Goal: Task Accomplishment & Management: Complete application form

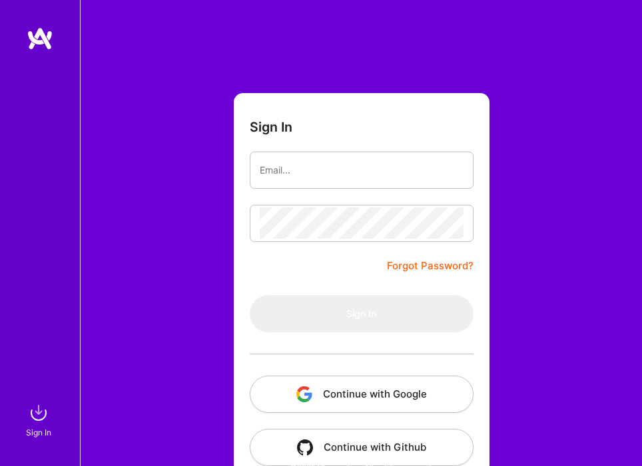
type input "[PERSON_NAME][EMAIL_ADDRESS][PERSON_NAME][DOMAIN_NAME]"
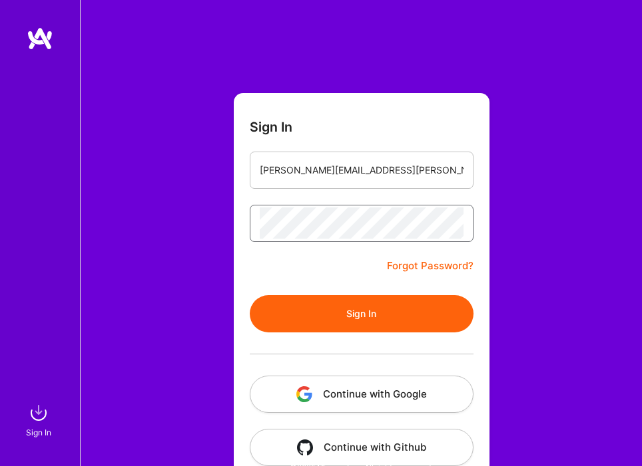
click at [250, 295] on button "Sign In" at bounding box center [362, 313] width 224 height 37
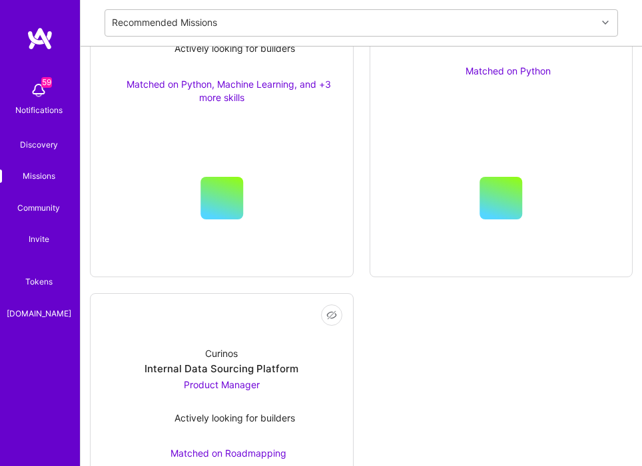
scroll to position [866, 0]
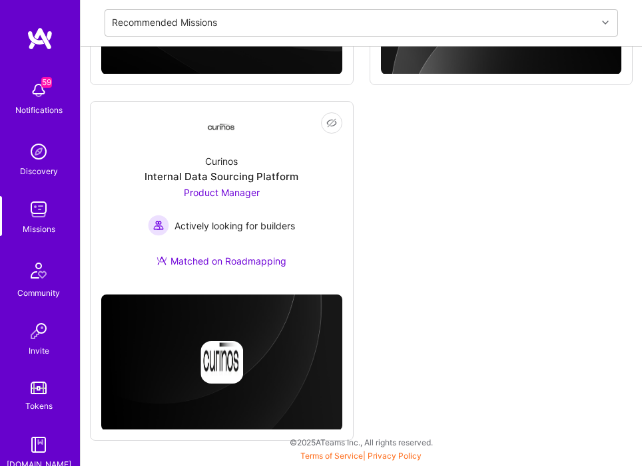
click at [305, 288] on div "Not Interested Curinos Internal Data Sourcing Platform Product Manager Actively…" at bounding box center [222, 271] width 264 height 341
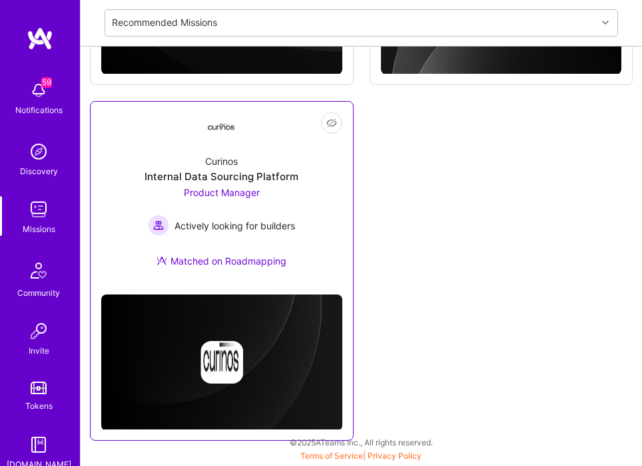
click at [235, 142] on link "Not Interested Curinos Internal Data Sourcing Platform Product Manager Actively…" at bounding box center [221, 198] width 241 height 172
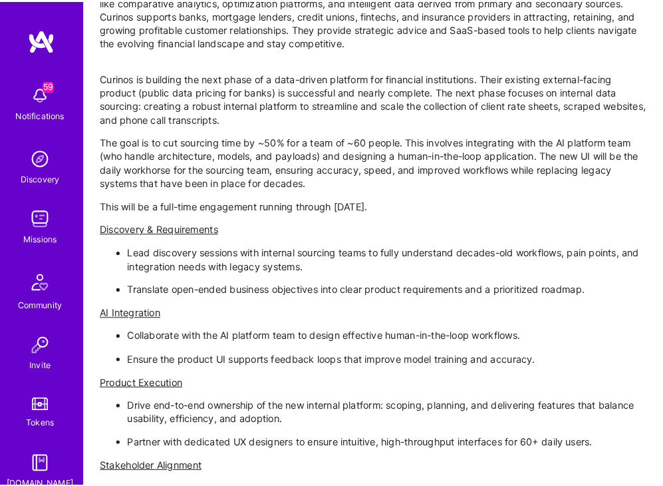
scroll to position [882, 0]
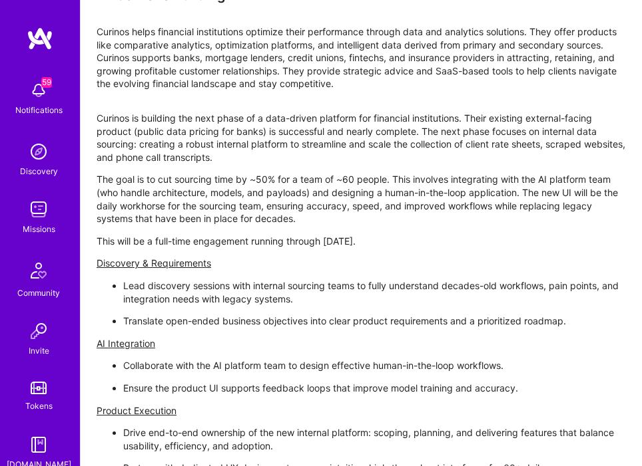
click at [618, 444] on p "Drive end-to-end ownership of the new internal platform: scoping, planning, and…" at bounding box center [374, 440] width 502 height 26
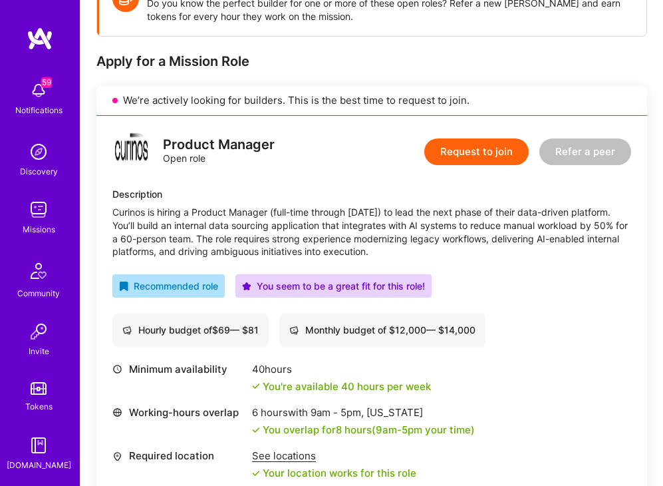
scroll to position [290, 0]
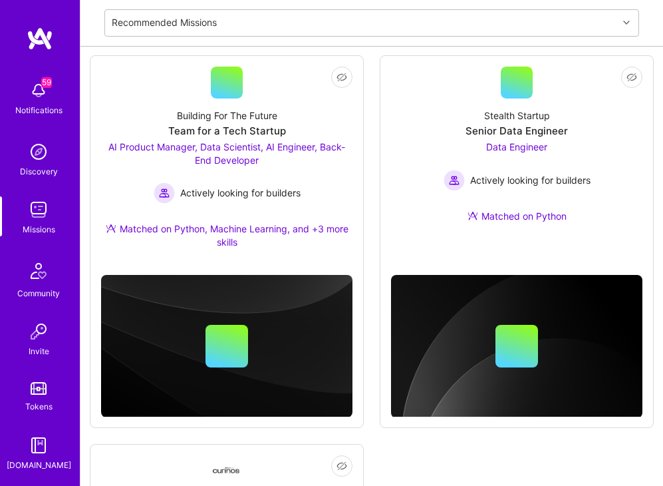
scroll to position [457, 0]
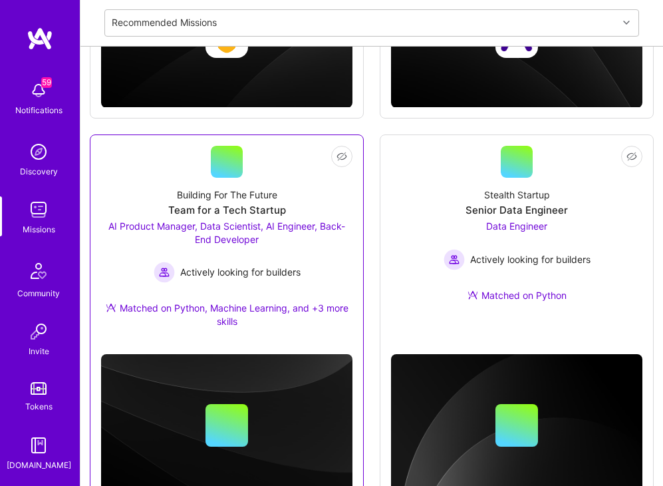
click at [349, 255] on div "AI Product Manager, Data Scientist, AI Engineer, Back-End Developer Actively lo…" at bounding box center [227, 251] width 252 height 63
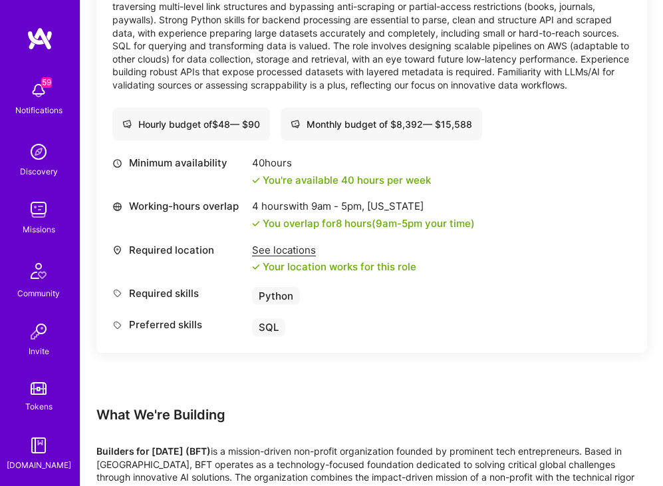
scroll to position [2122, 0]
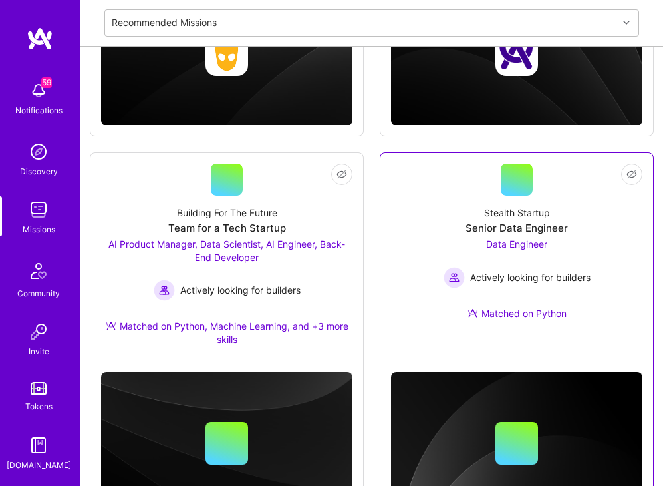
scroll to position [472, 0]
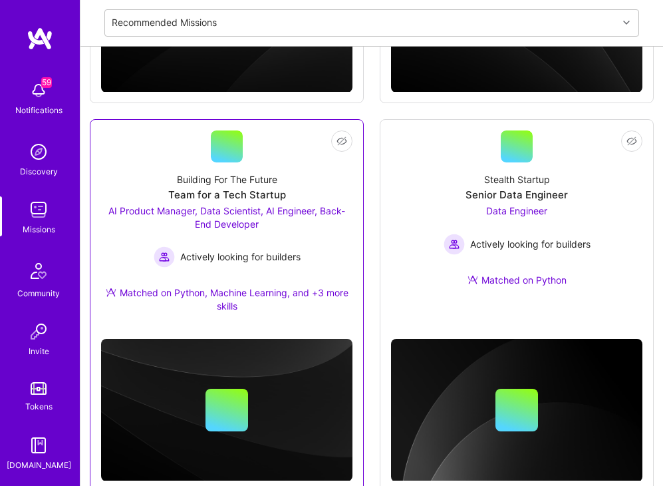
click at [343, 251] on div "Actively looking for builders" at bounding box center [227, 256] width 252 height 21
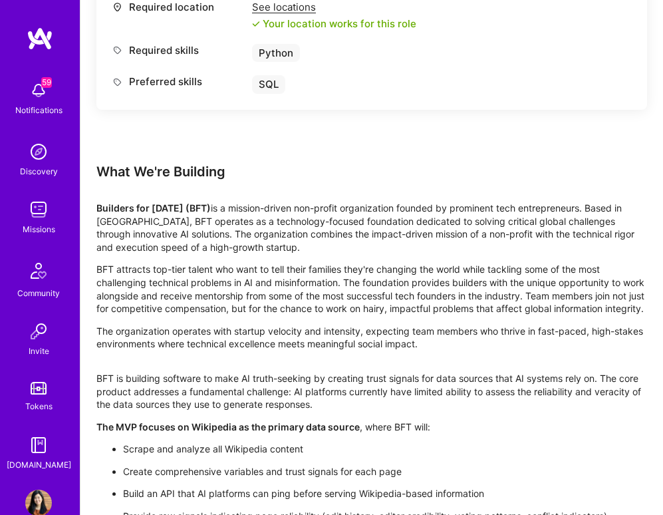
scroll to position [2110, 0]
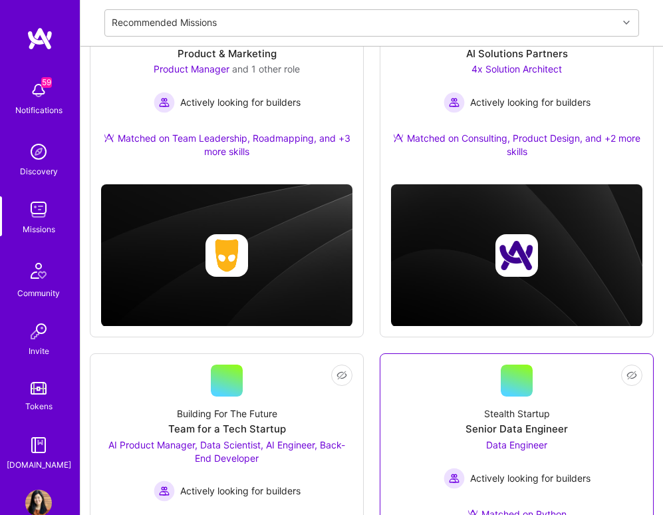
scroll to position [145, 0]
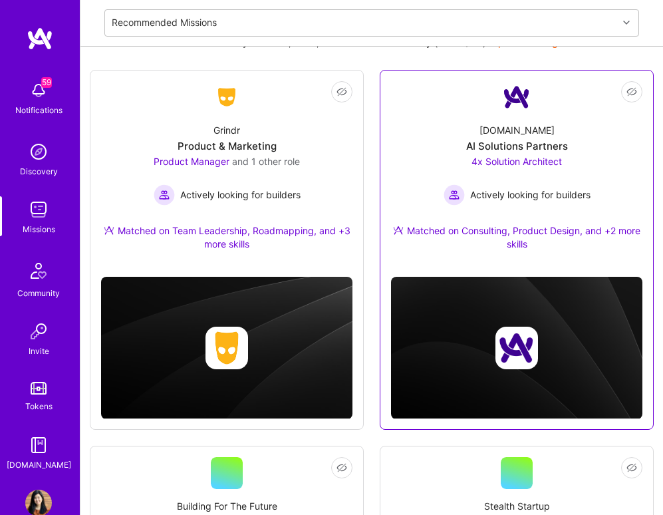
click at [430, 164] on div "[DOMAIN_NAME] AI Solutions Partners 4x Solution Architect Actively looking for …" at bounding box center [517, 189] width 252 height 153
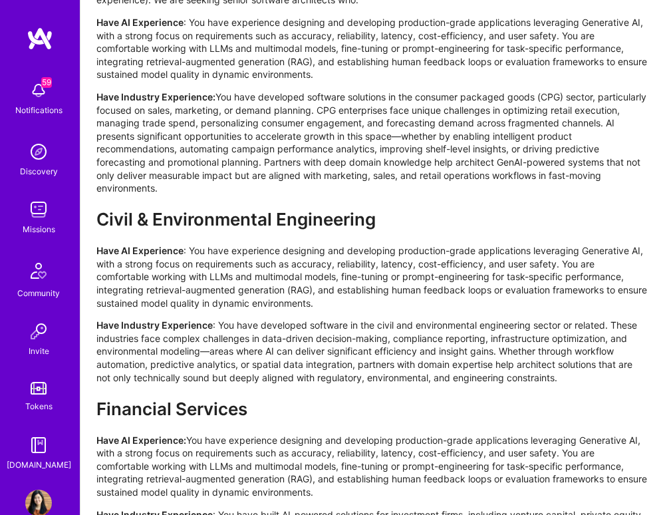
scroll to position [2694, 0]
